Goal: Use online tool/utility: Utilize a website feature to perform a specific function

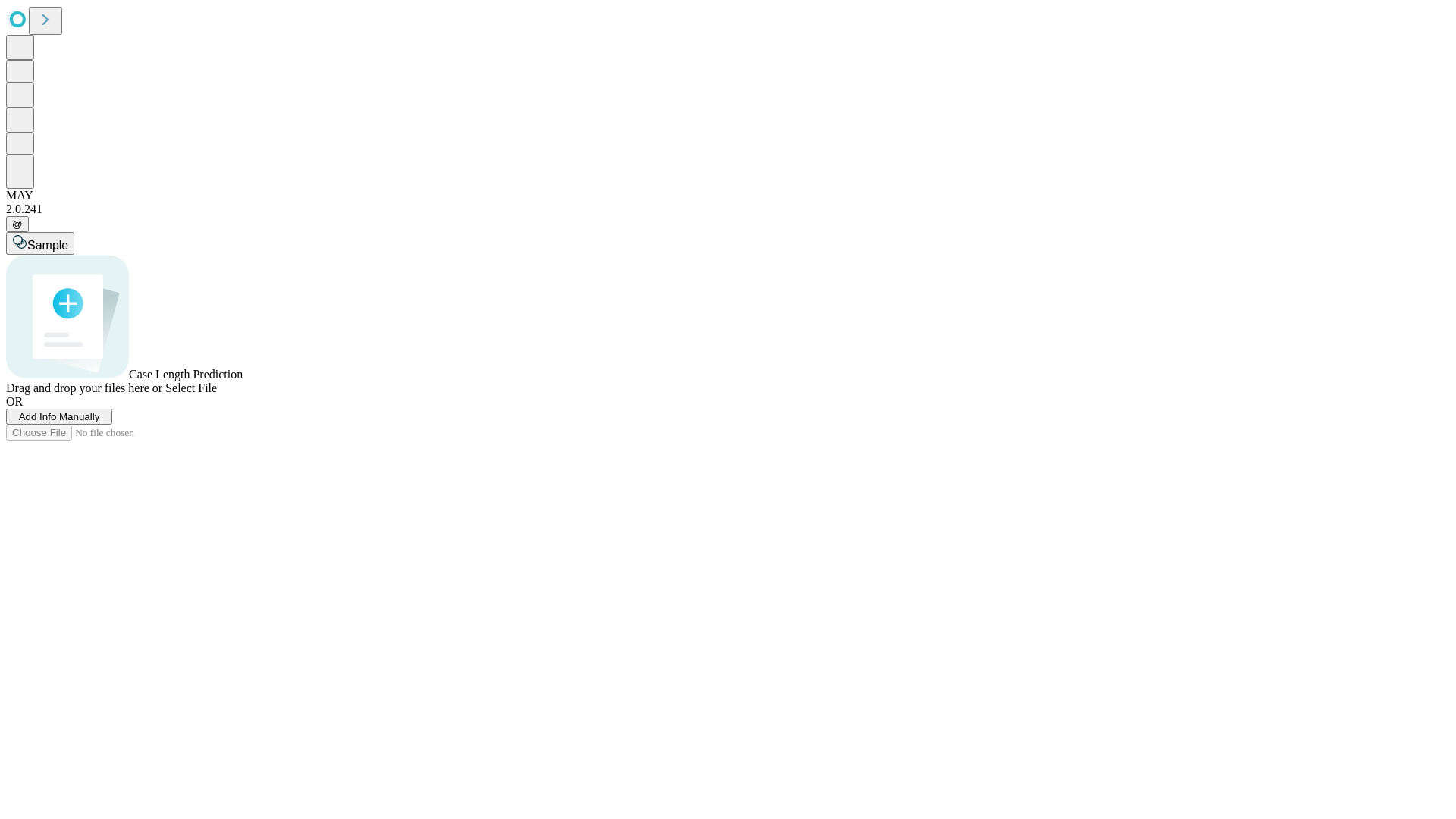
click at [100, 423] on span "Add Info Manually" at bounding box center [59, 416] width 81 height 11
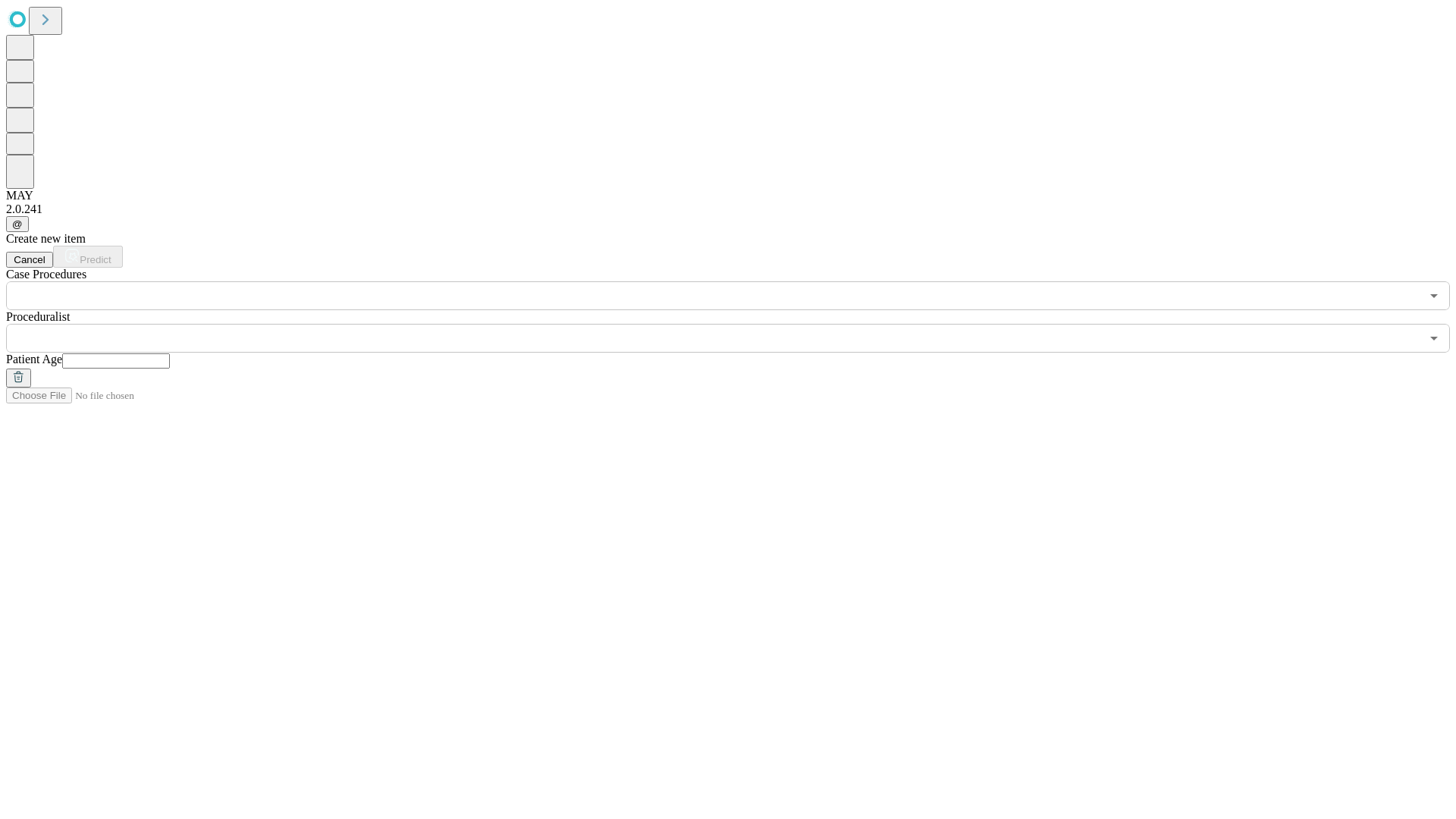
click at [170, 353] on input "text" at bounding box center [116, 361] width 108 height 16
type input "**"
click at [739, 324] on input "text" at bounding box center [713, 338] width 1414 height 28
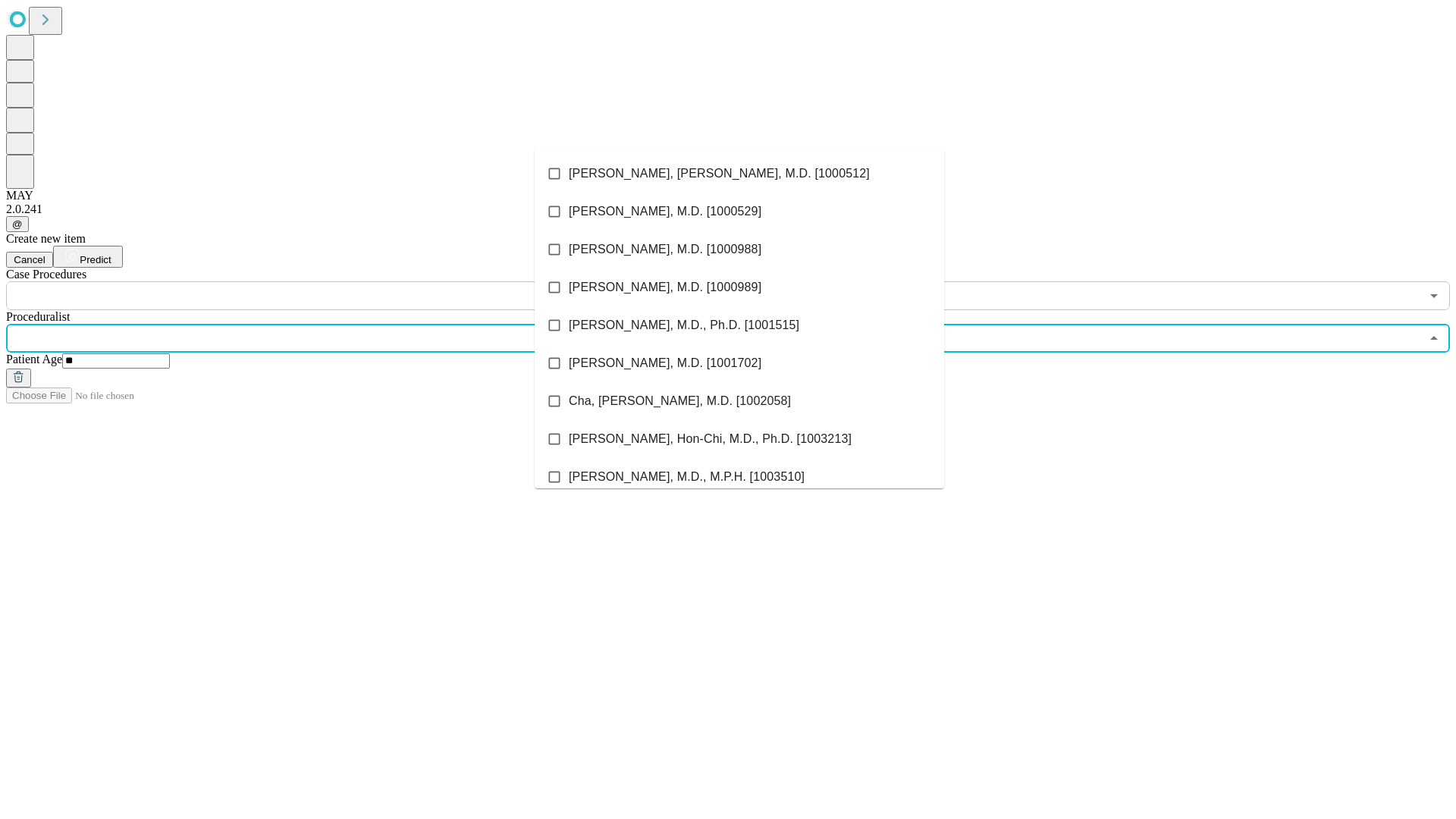
click at [739, 174] on li "[PERSON_NAME], [PERSON_NAME], M.D. [1000512]" at bounding box center [739, 173] width 409 height 38
click at [318, 281] on input "text" at bounding box center [713, 295] width 1414 height 28
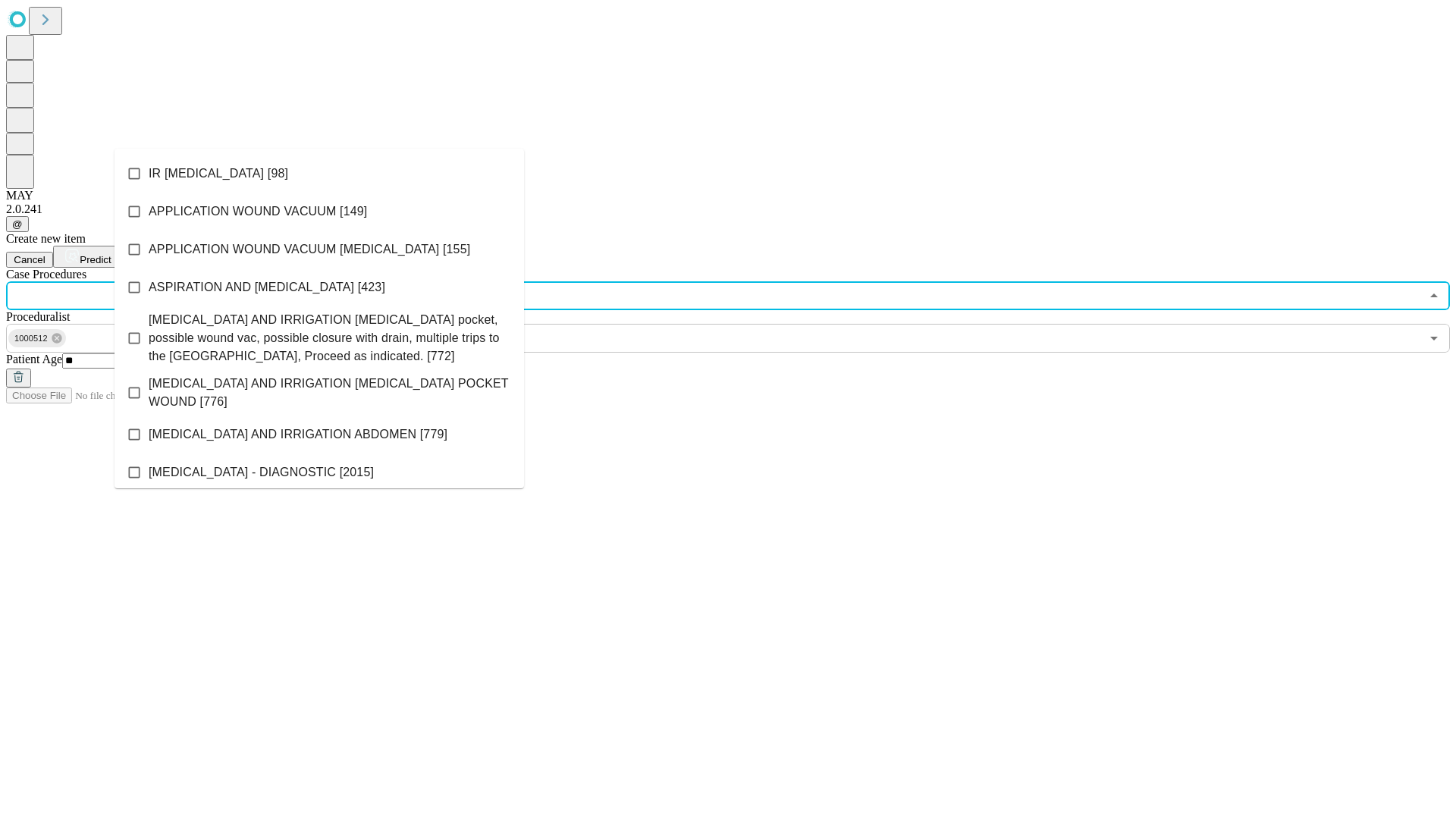
click at [319, 174] on li "IR [MEDICAL_DATA] [98]" at bounding box center [318, 173] width 409 height 38
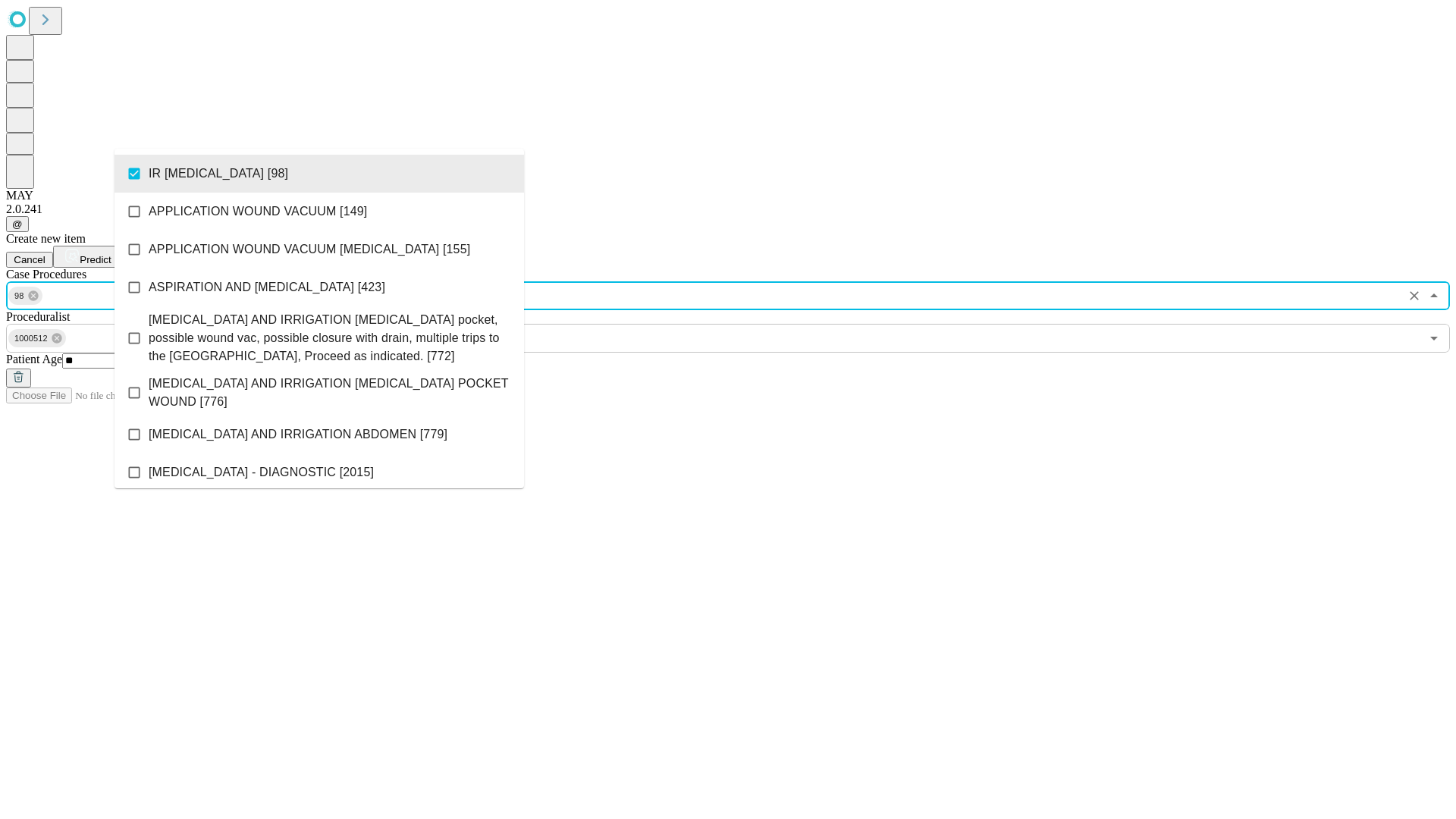
click at [111, 254] on span "Predict" at bounding box center [95, 260] width 31 height 11
